Goal: Task Accomplishment & Management: Manage account settings

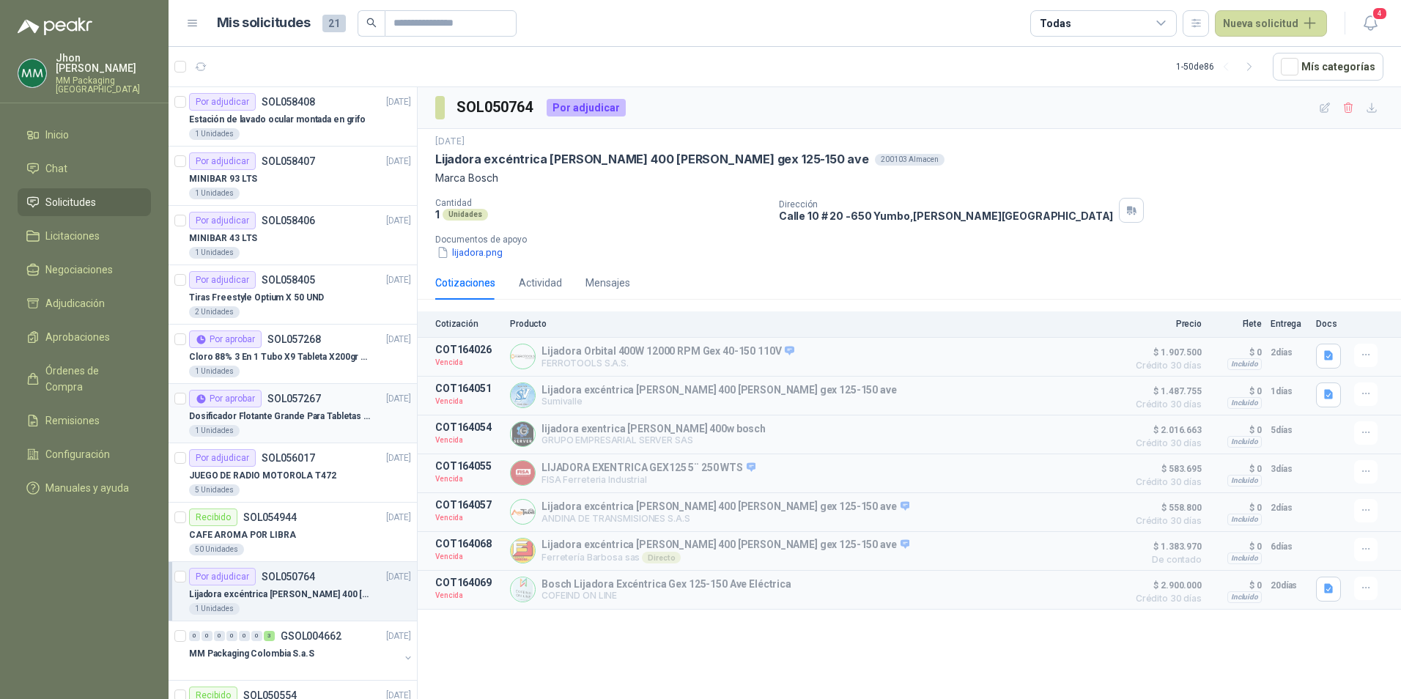
scroll to position [220, 0]
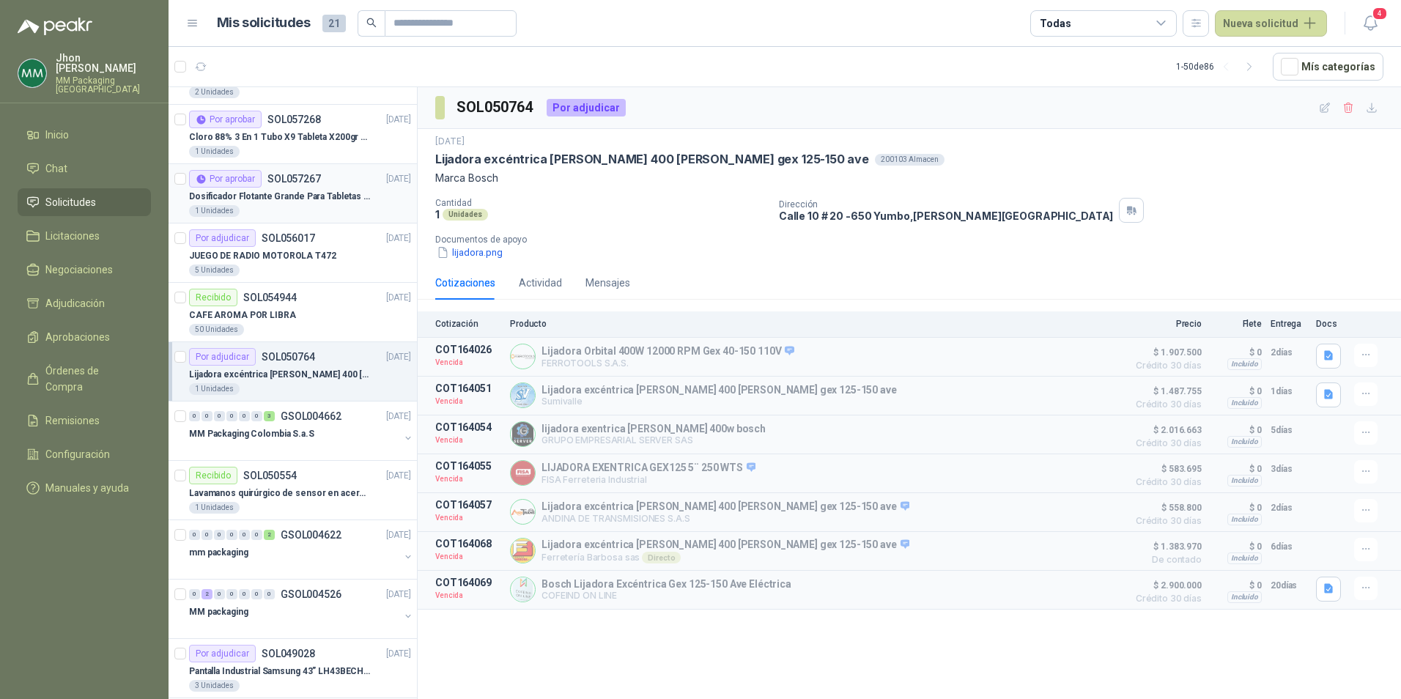
click at [304, 176] on p "SOL057267" at bounding box center [293, 179] width 53 height 10
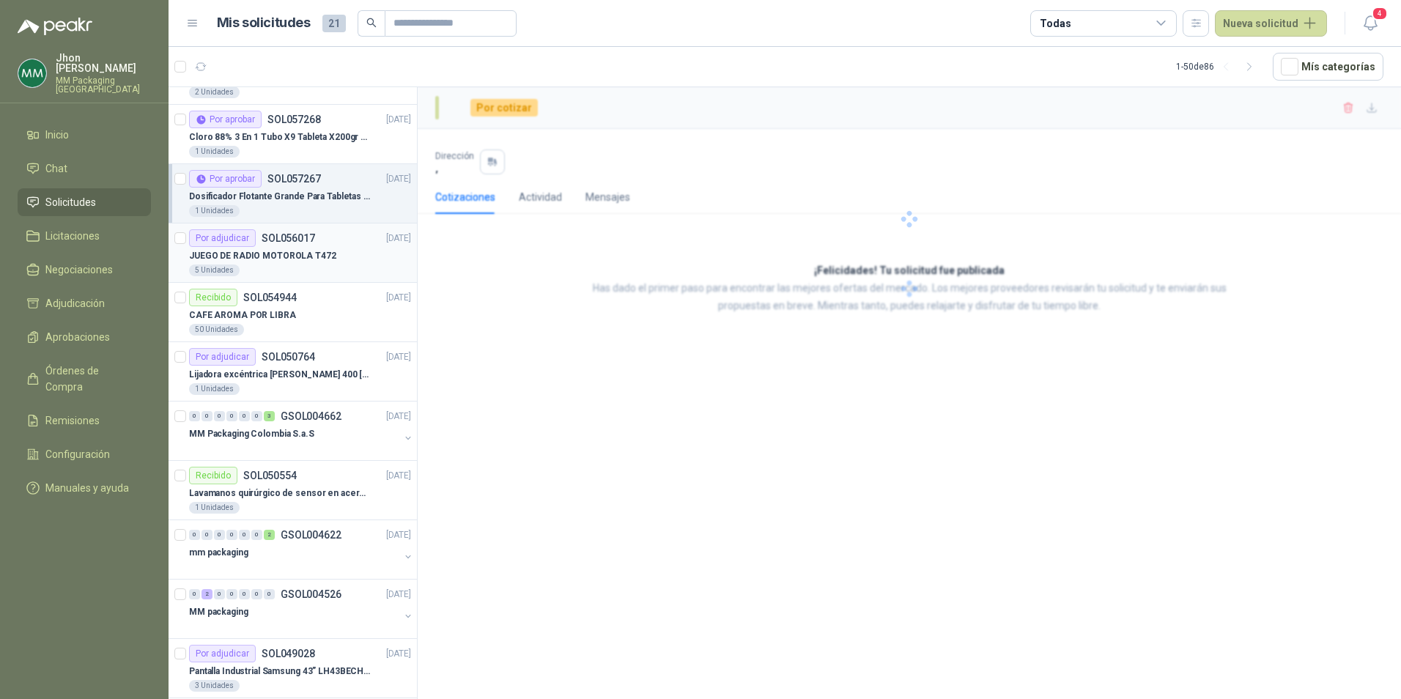
click at [241, 256] on p "JUEGO DE RADIO MOTOROLA T472" at bounding box center [262, 256] width 147 height 14
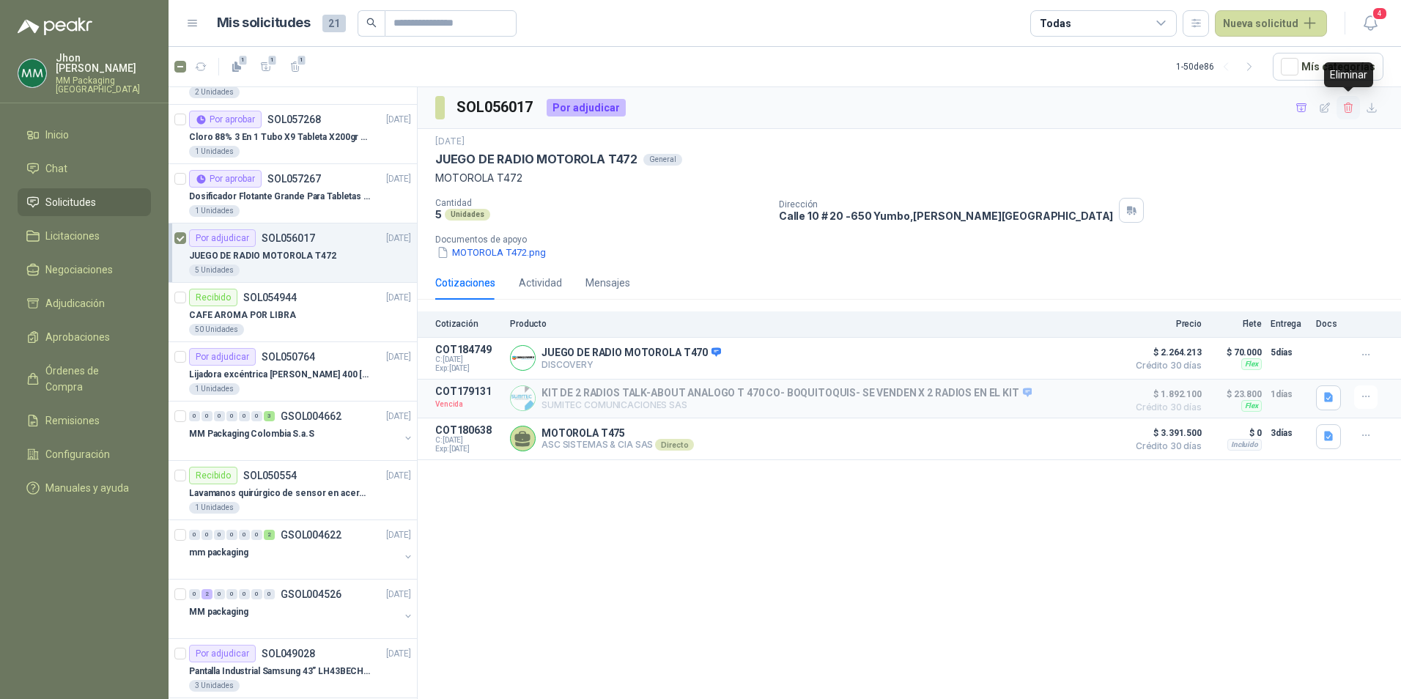
click at [1349, 104] on icon "button" at bounding box center [1347, 108] width 8 height 10
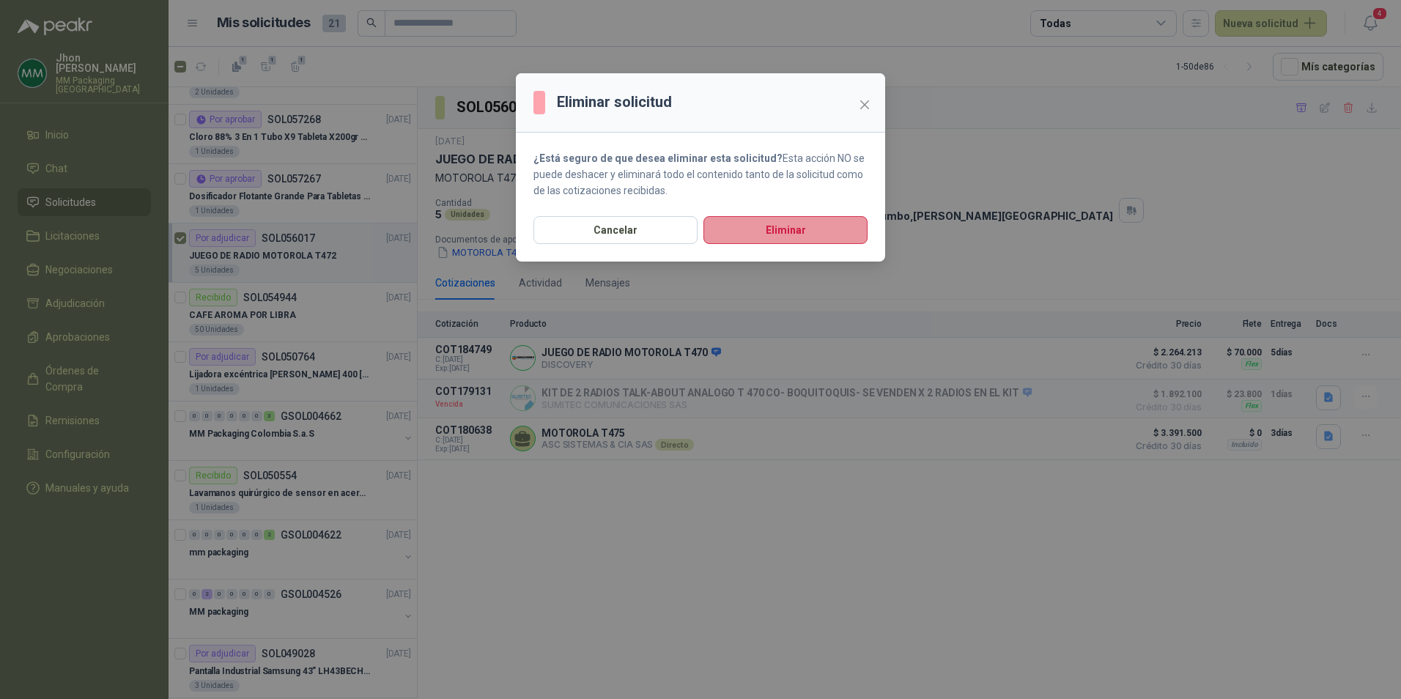
click at [815, 228] on button "Eliminar" at bounding box center [785, 230] width 164 height 28
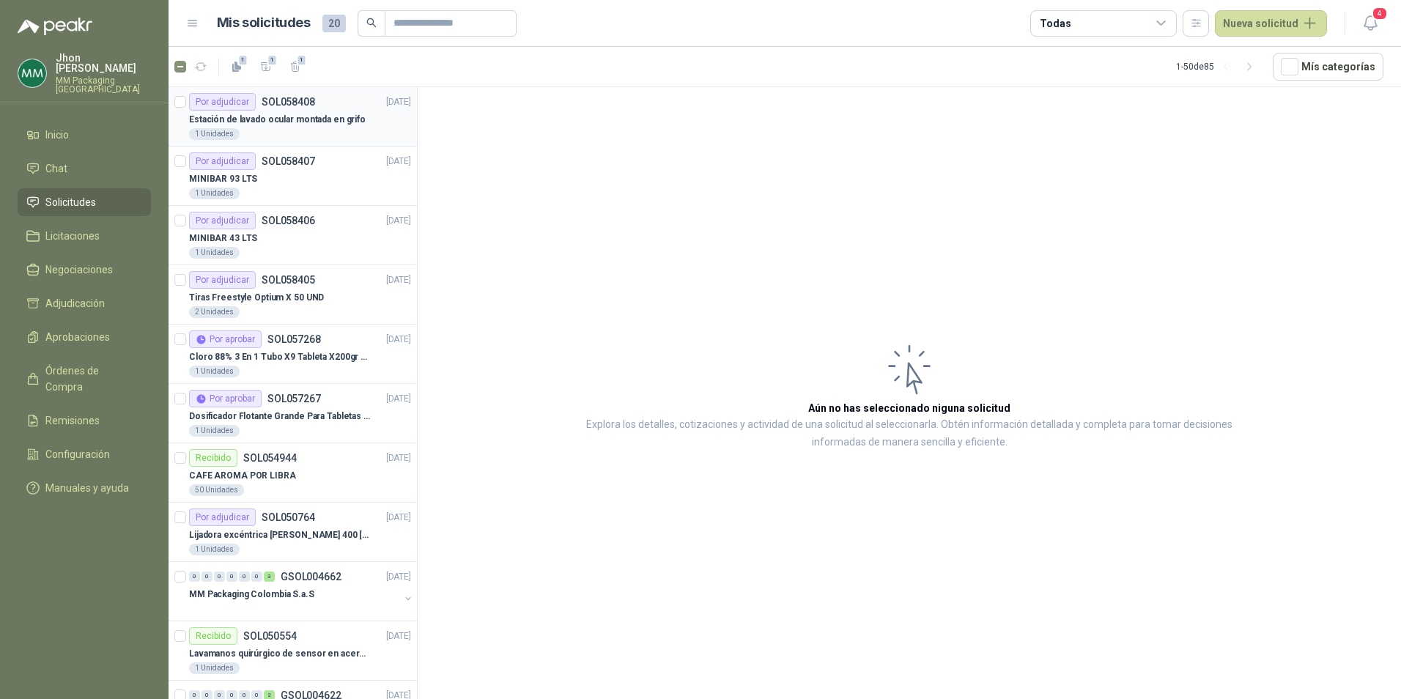
click at [284, 122] on p "Estación de lavado ocular montada en grifo" at bounding box center [277, 120] width 177 height 14
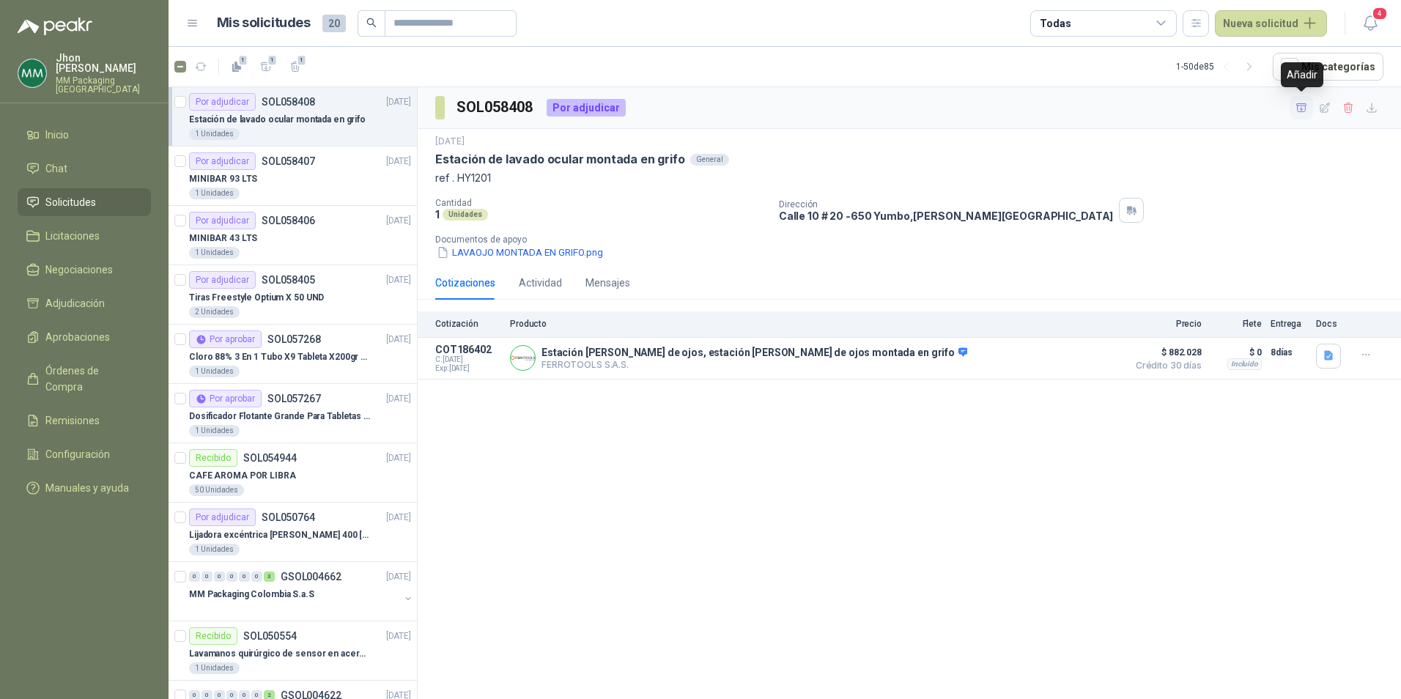
click at [1305, 107] on icon "button" at bounding box center [1301, 108] width 12 height 12
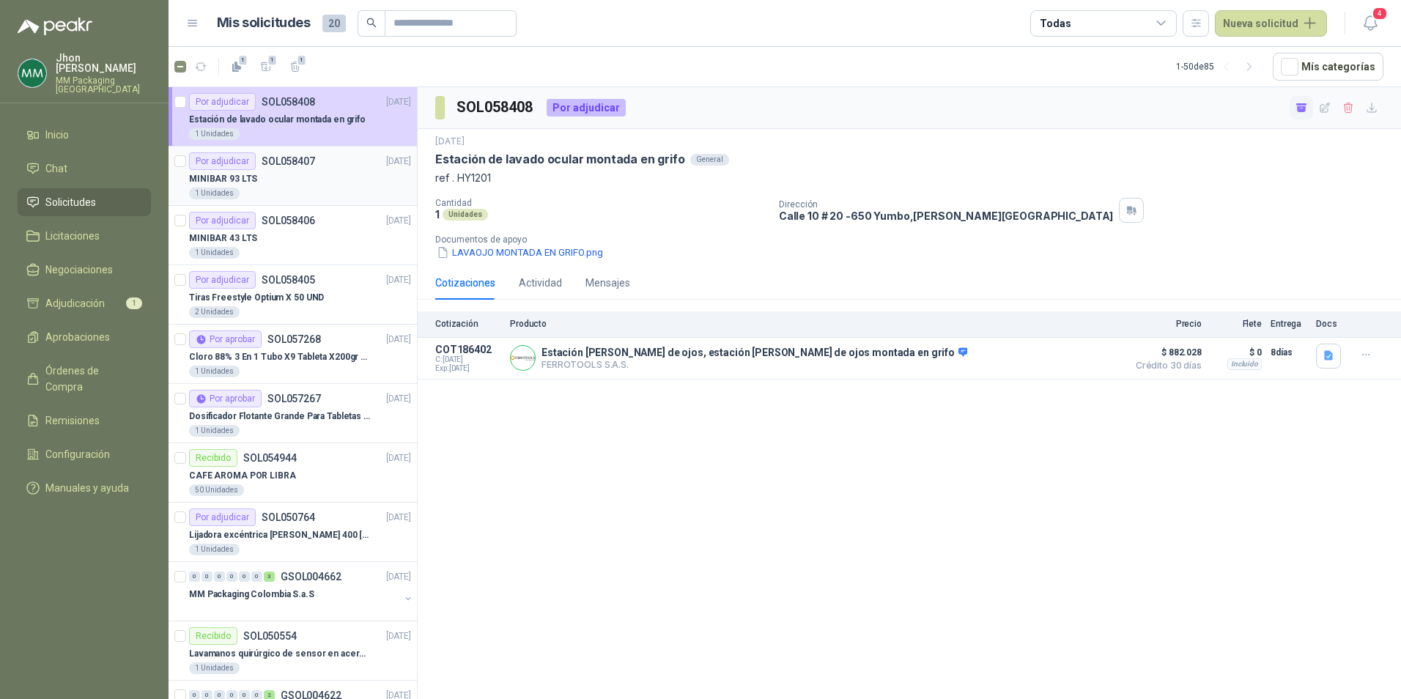
click at [275, 163] on p "SOL058407" at bounding box center [288, 161] width 53 height 10
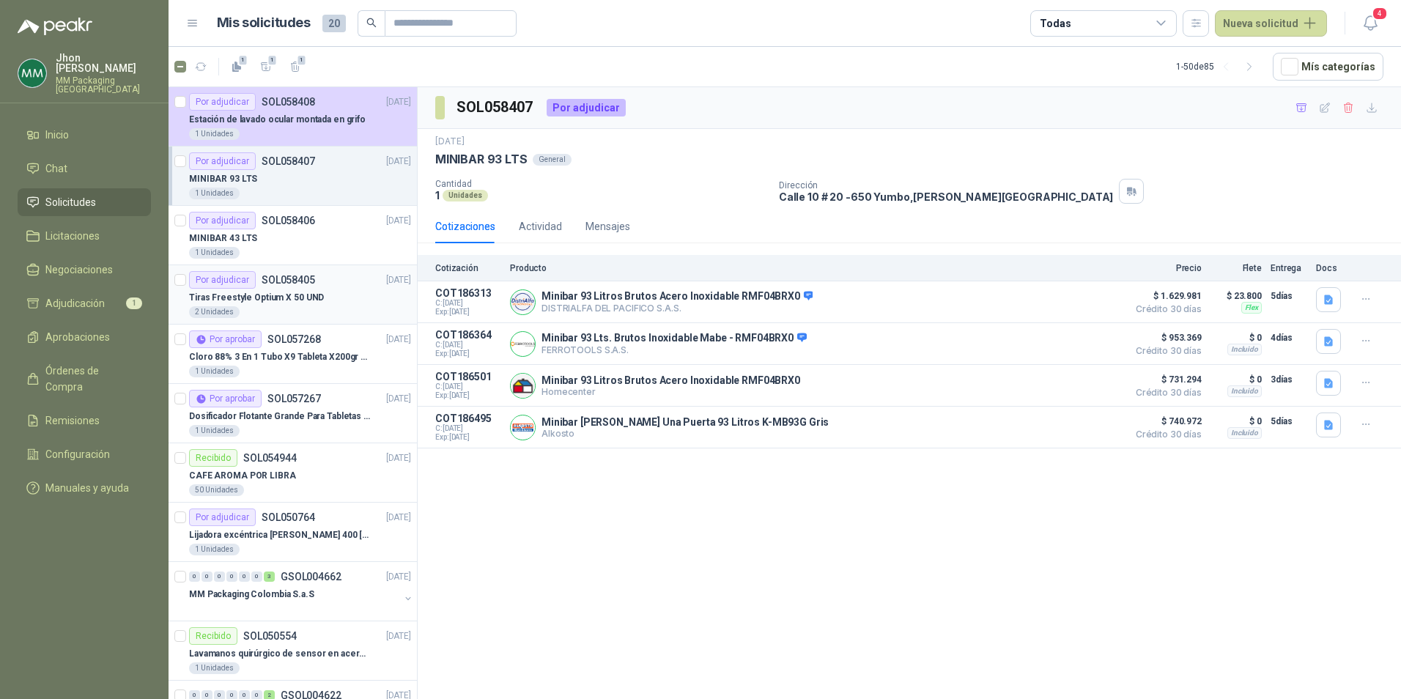
click at [340, 302] on div "Tiras Freestyle Optium X 50 UND" at bounding box center [300, 298] width 222 height 18
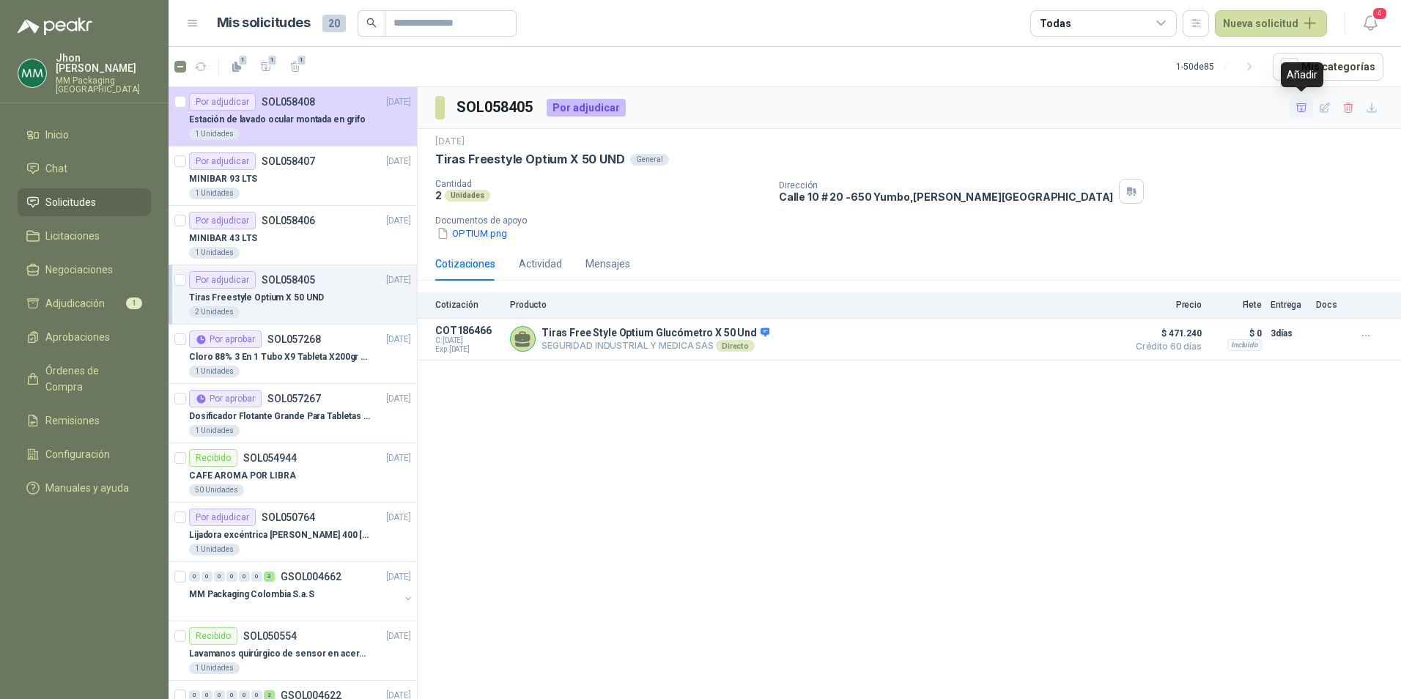
click at [1301, 105] on icon "button" at bounding box center [1301, 108] width 12 height 12
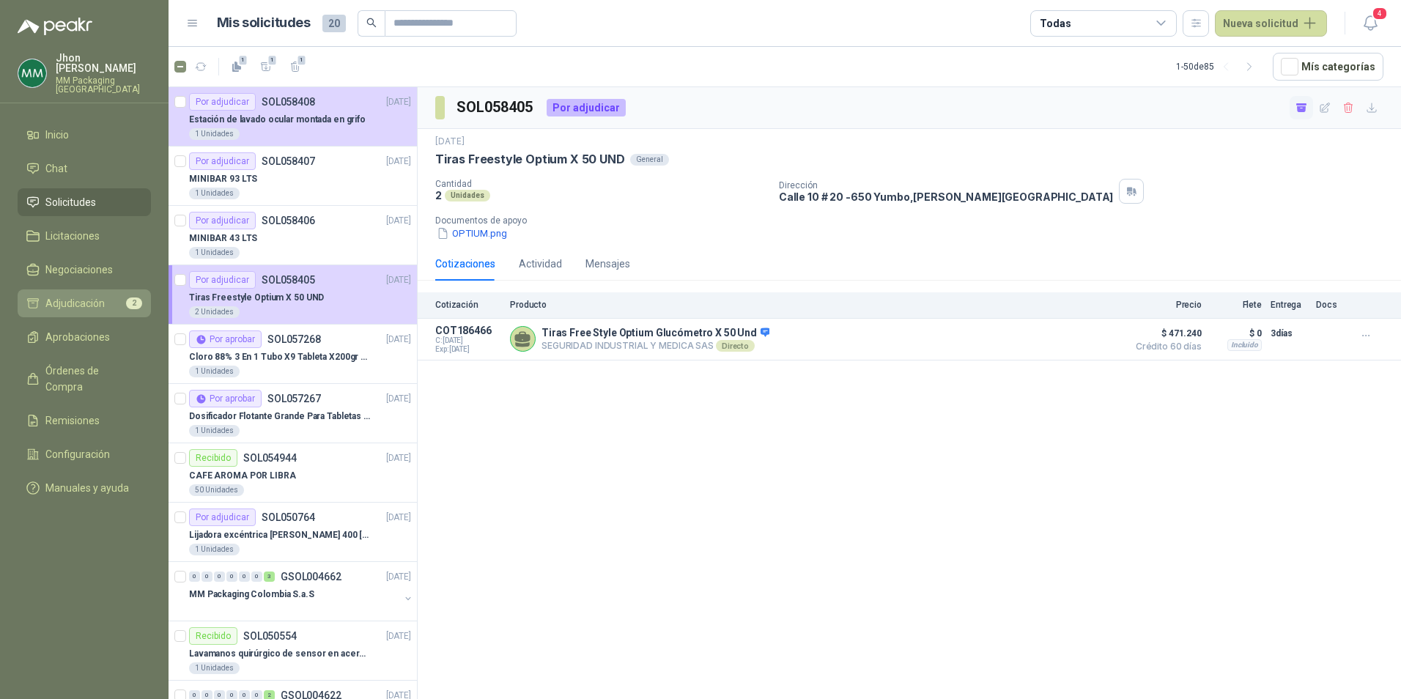
click at [60, 305] on link "Adjudicación 2" at bounding box center [84, 303] width 133 height 28
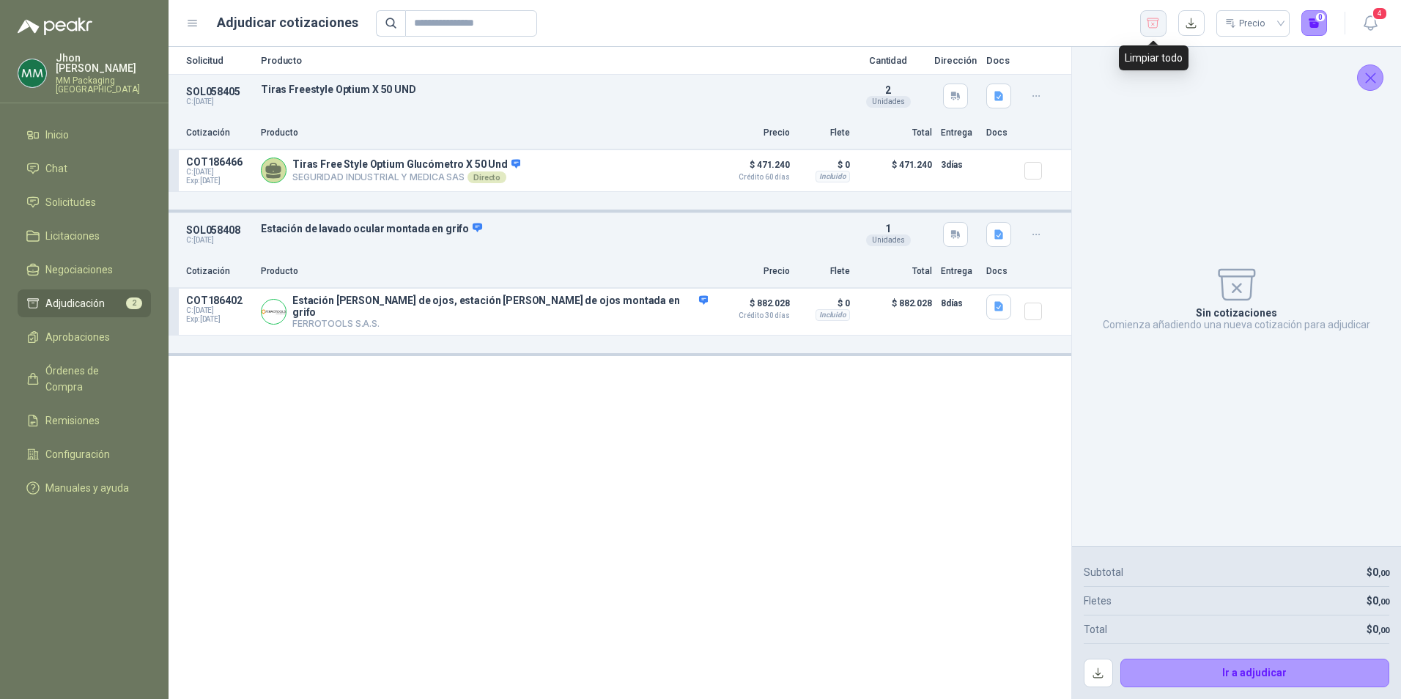
click at [1160, 29] on icon "button" at bounding box center [1153, 23] width 14 height 15
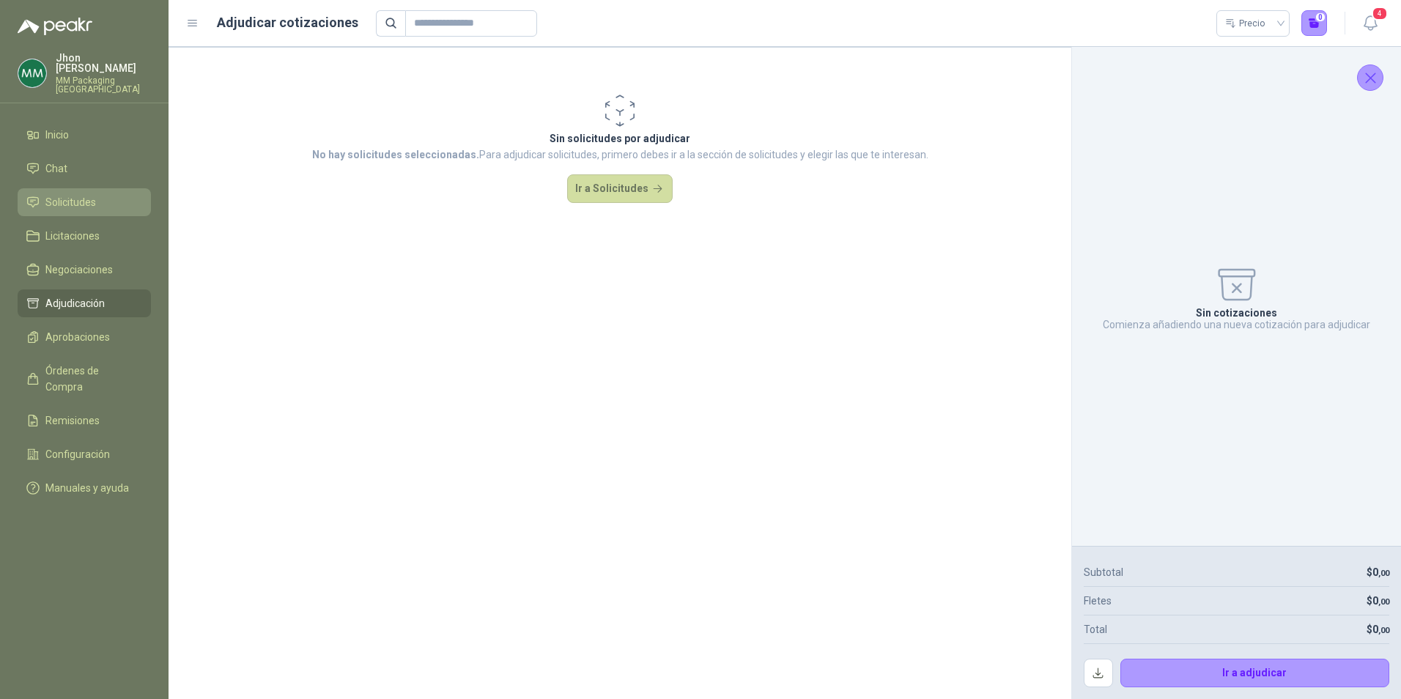
click at [83, 194] on span "Solicitudes" at bounding box center [70, 202] width 51 height 16
